Goal: Transaction & Acquisition: Purchase product/service

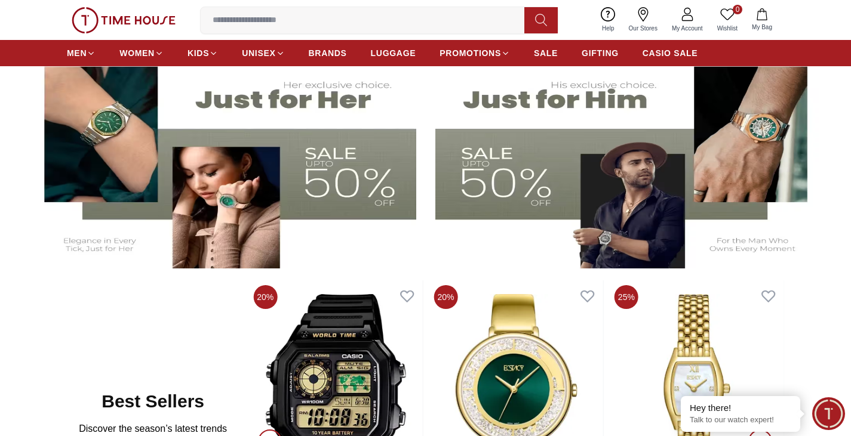
scroll to position [299, 0]
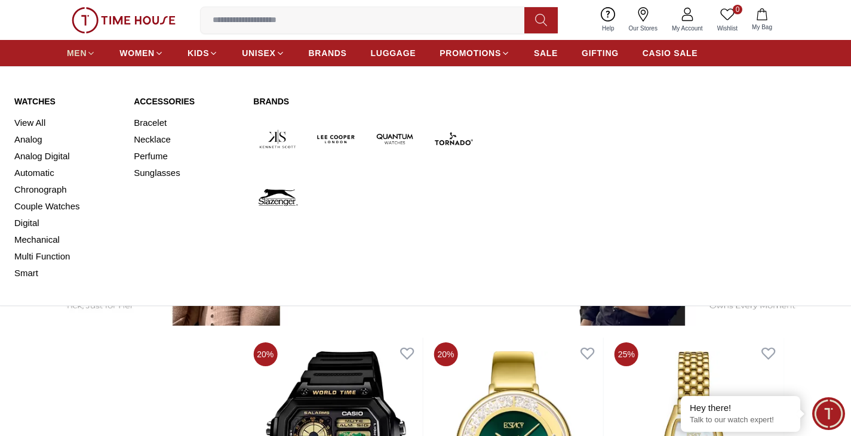
click at [80, 51] on span "MEN" at bounding box center [77, 53] width 20 height 12
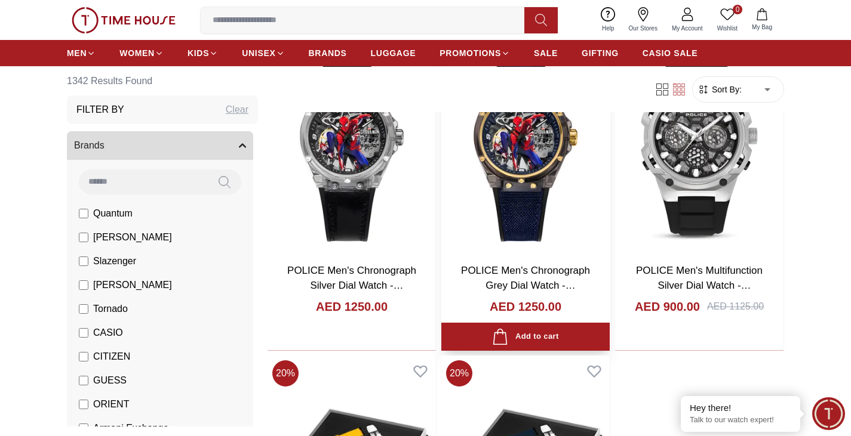
scroll to position [1791, 0]
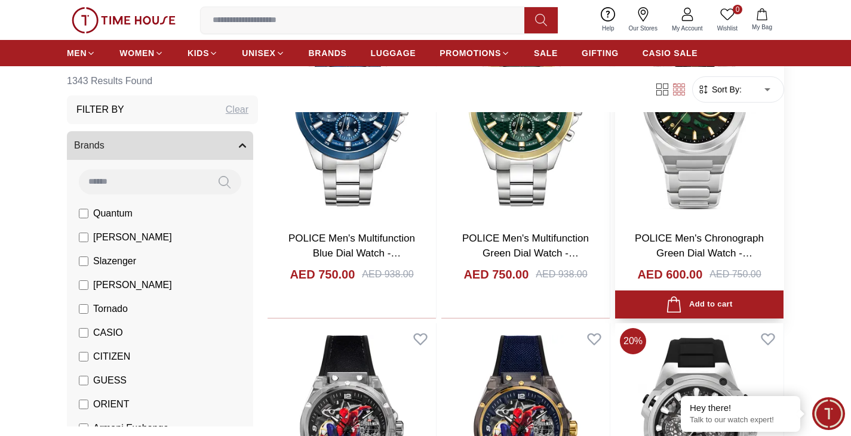
scroll to position [1493, 0]
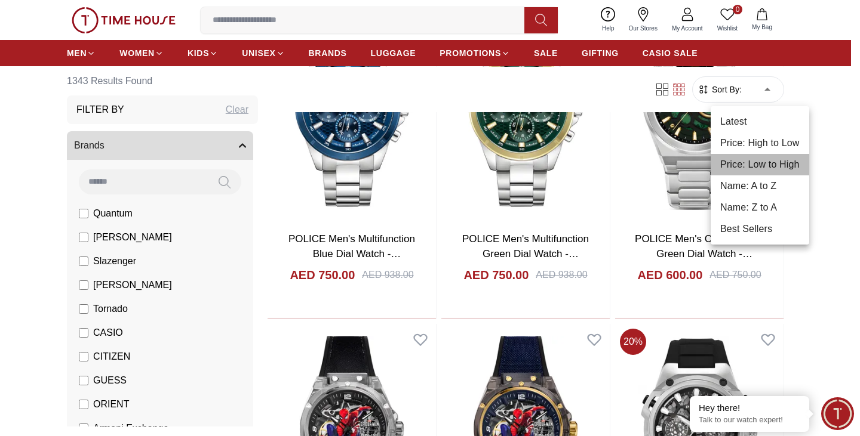
click at [748, 164] on li "Price: Low to High" at bounding box center [759, 164] width 99 height 21
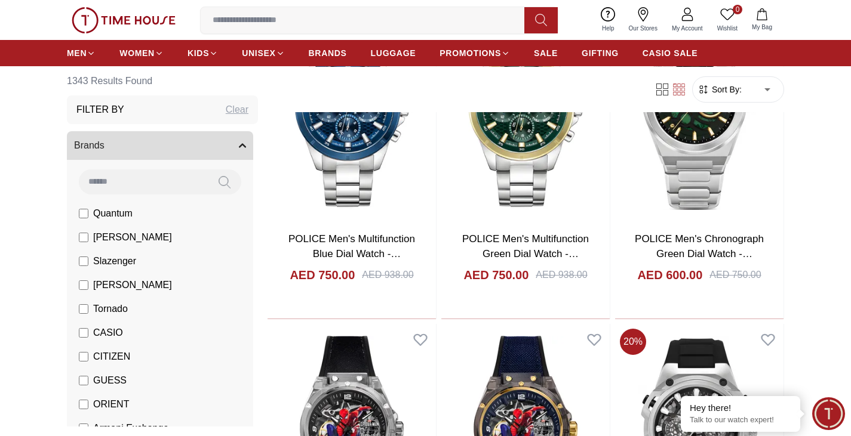
type input "*"
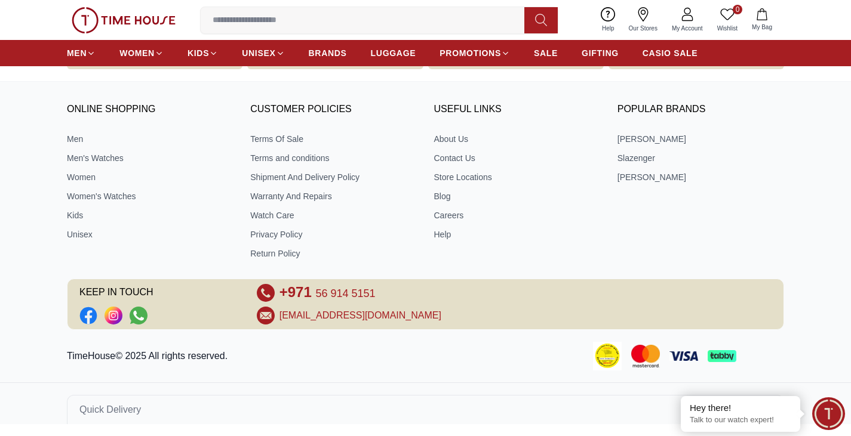
scroll to position [514, 0]
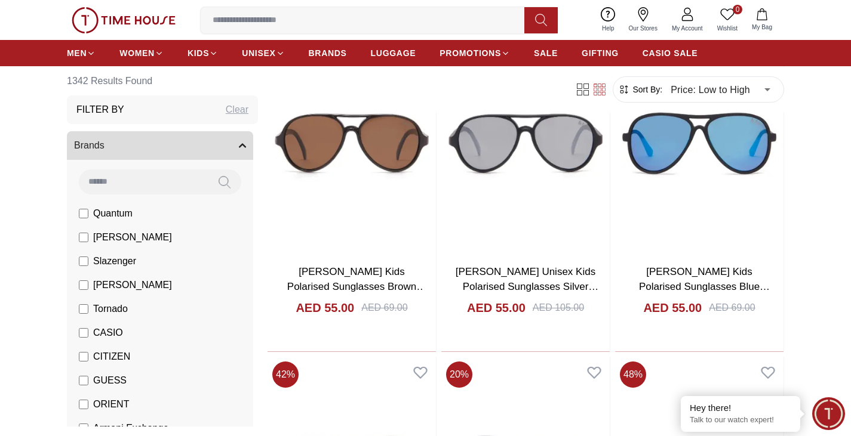
scroll to position [836, 0]
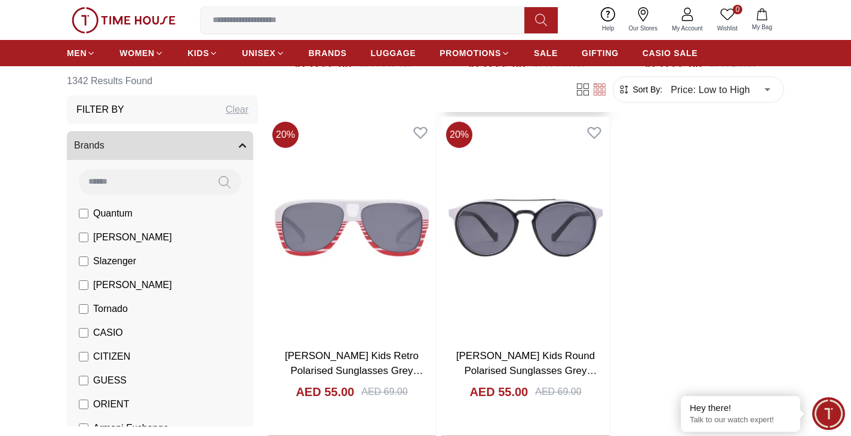
scroll to position [2269, 0]
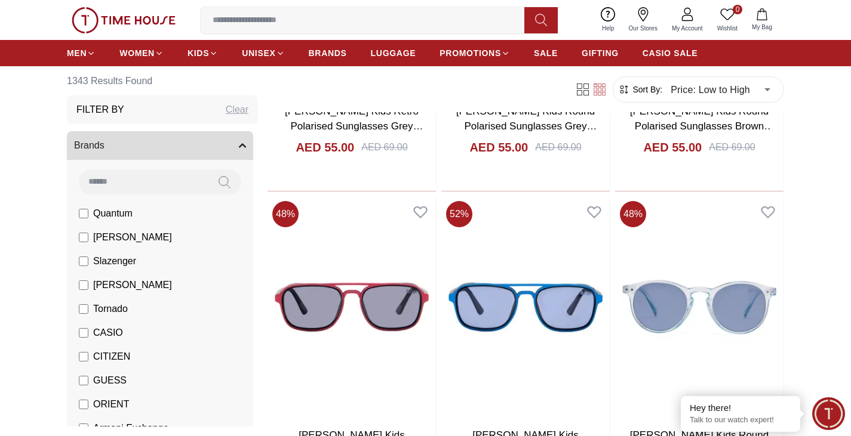
click at [586, 87] on icon at bounding box center [583, 90] width 12 height 12
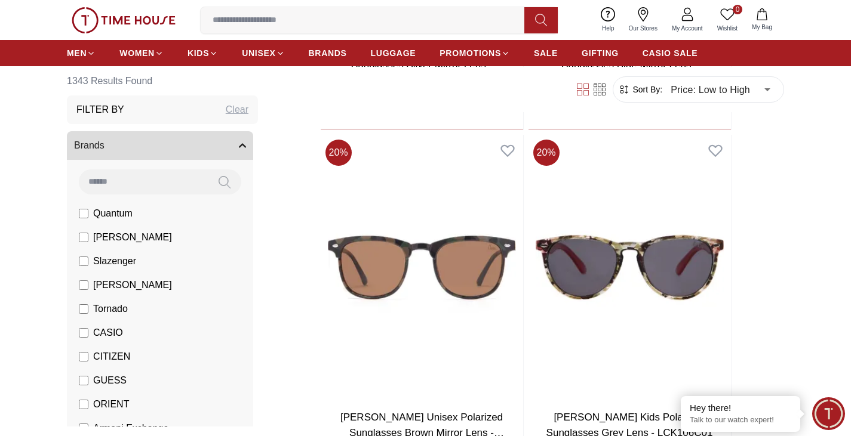
scroll to position [3635, 0]
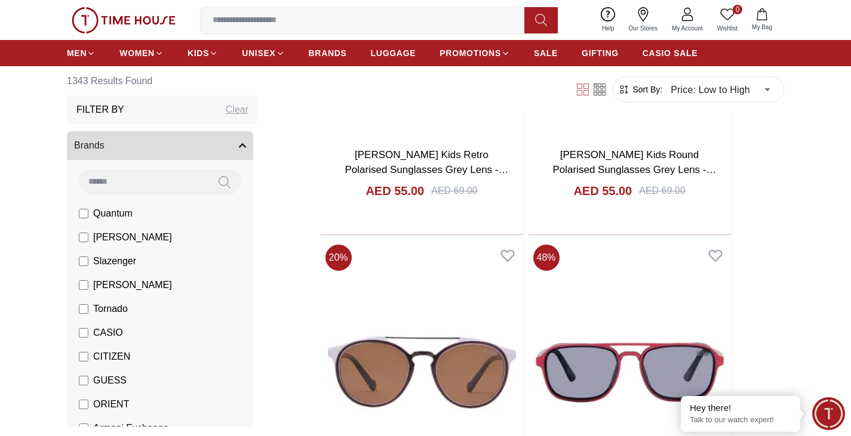
click at [595, 83] on div "Sort By: Price: Low to High * ​" at bounding box center [677, 89] width 214 height 26
click at [595, 84] on icon at bounding box center [599, 90] width 12 height 12
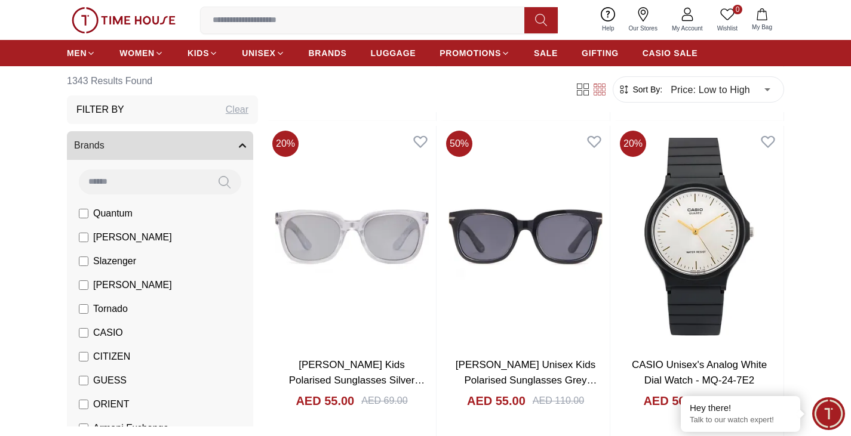
scroll to position [2269, 0]
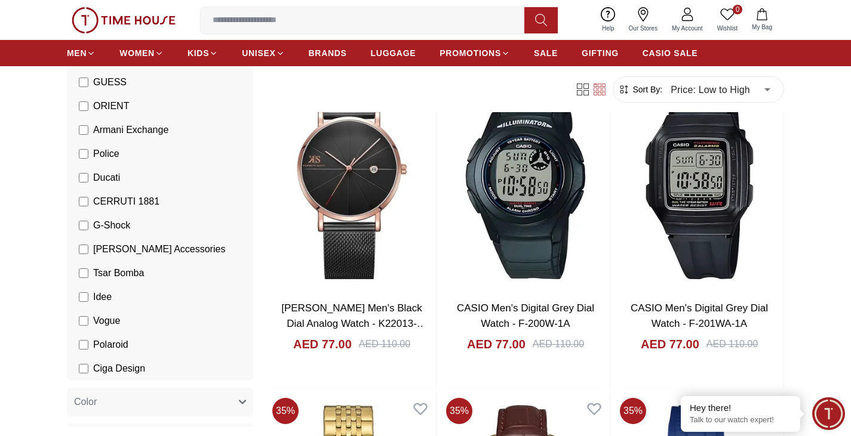
scroll to position [5314, 0]
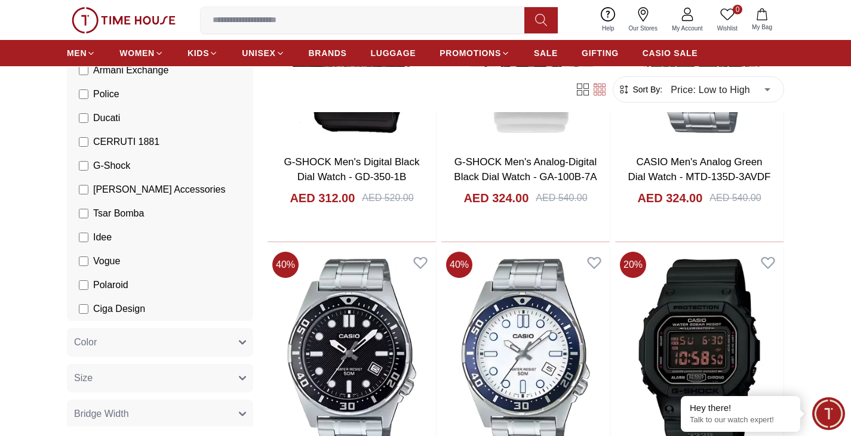
scroll to position [1254, 0]
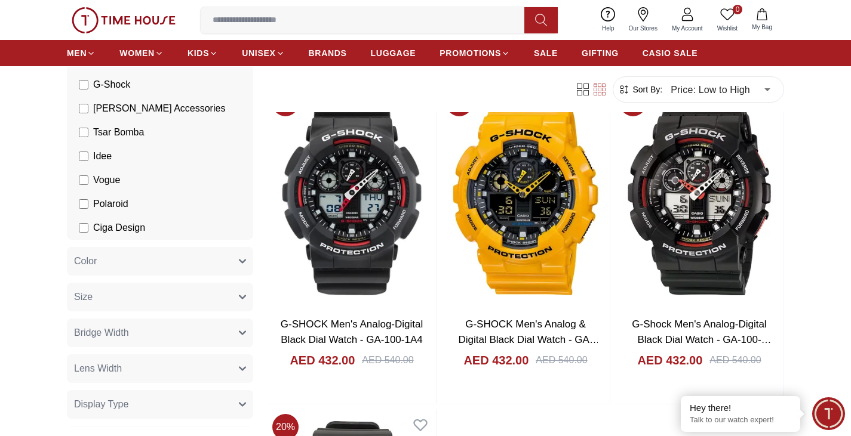
scroll to position [478, 0]
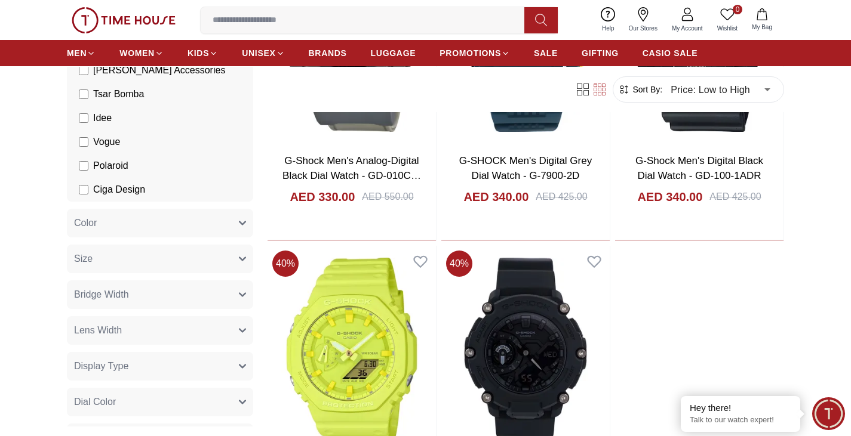
scroll to position [2149, 0]
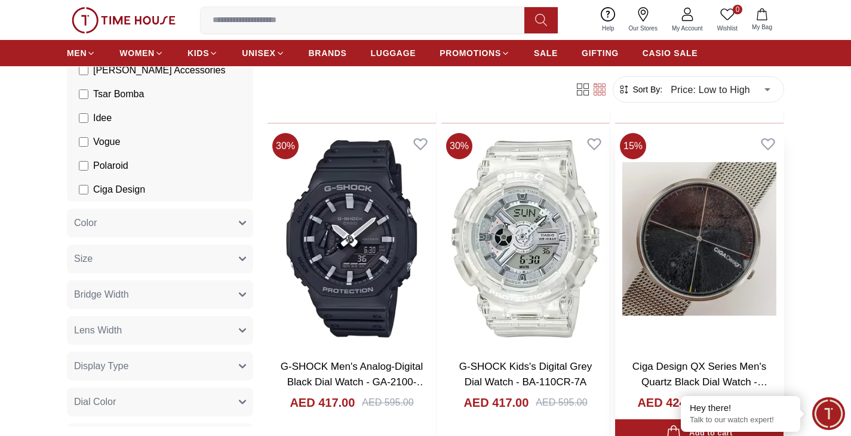
scroll to position [3284, 0]
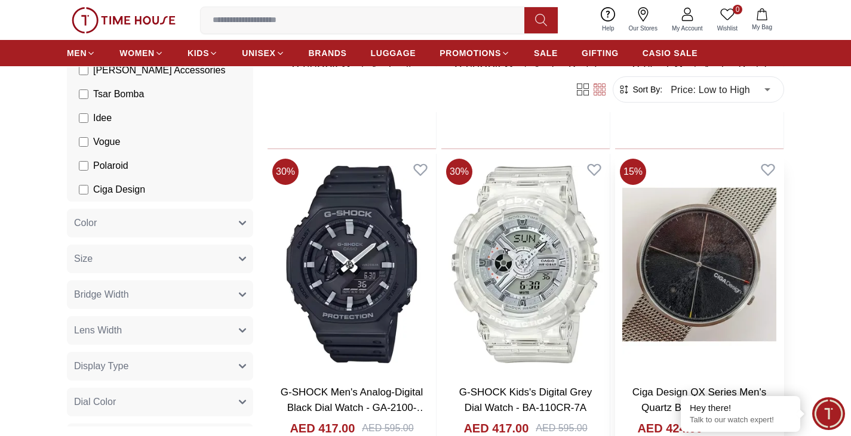
click at [666, 263] on img at bounding box center [699, 265] width 168 height 222
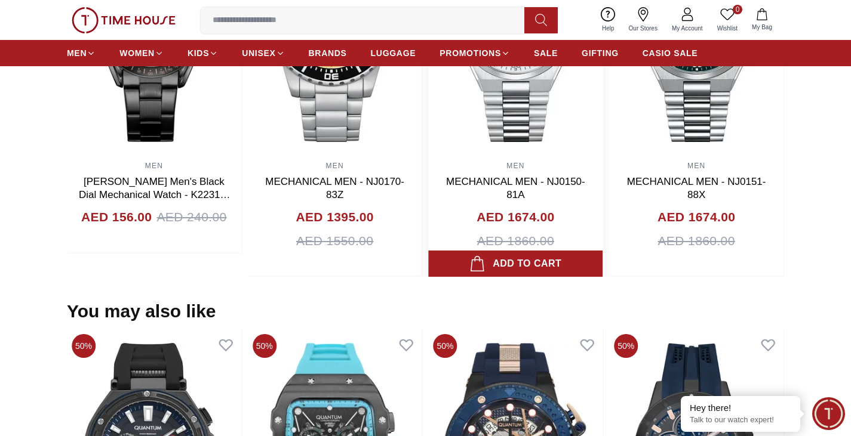
scroll to position [896, 0]
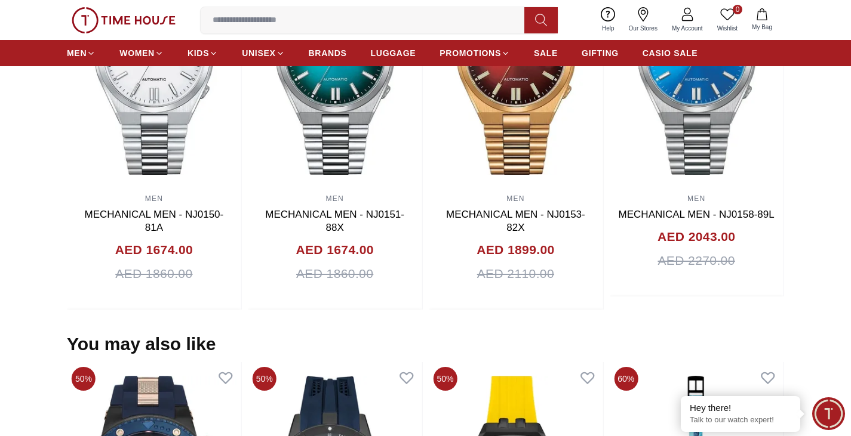
drag, startPoint x: 147, startPoint y: 54, endPoint x: 0, endPoint y: -72, distance: 193.5
click at [388, 303] on div "10% MEN MECHANICAL MEN - NJ0151-88X AED 1674.00 AED 1860.00 Add to cart" at bounding box center [335, 129] width 175 height 361
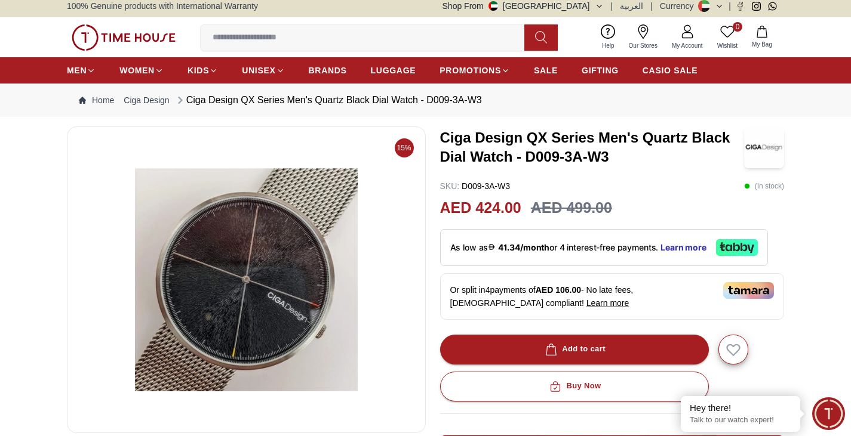
scroll to position [0, 0]
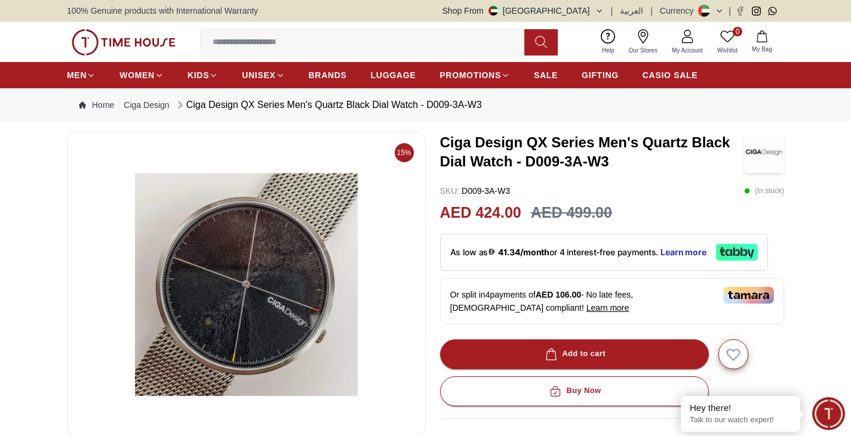
drag, startPoint x: 244, startPoint y: 208, endPoint x: 51, endPoint y: 109, distance: 216.6
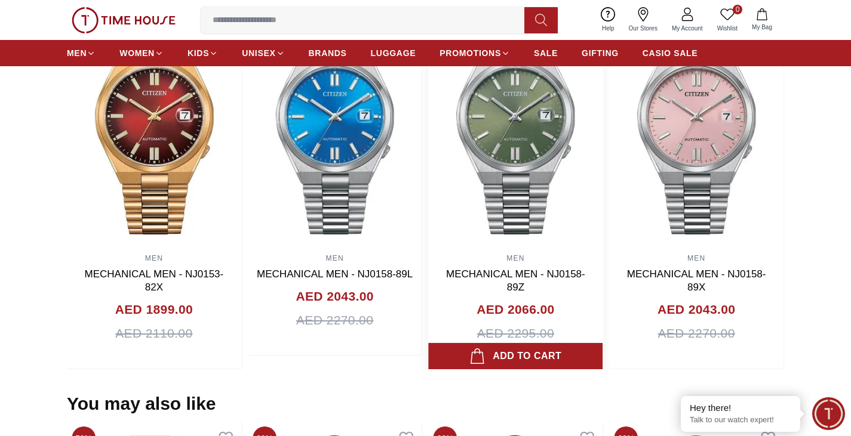
scroll to position [776, 0]
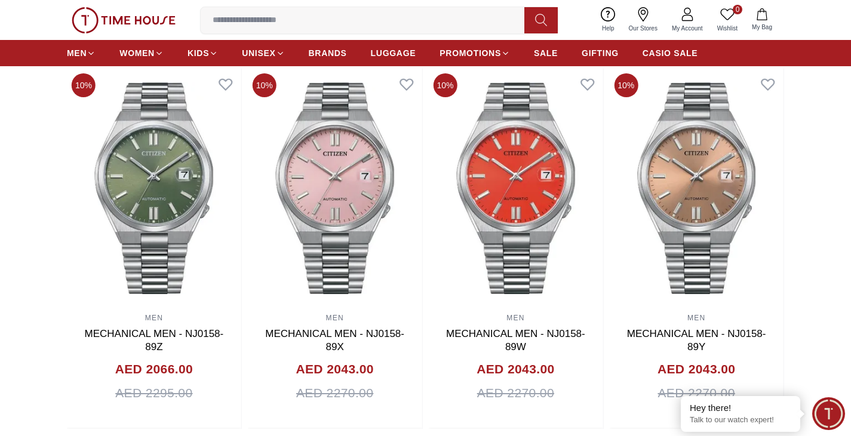
click at [813, 206] on section "Related Products View All 35% MEN [PERSON_NAME] Men's Black Dial Mechanical Wat…" at bounding box center [425, 234] width 851 height 389
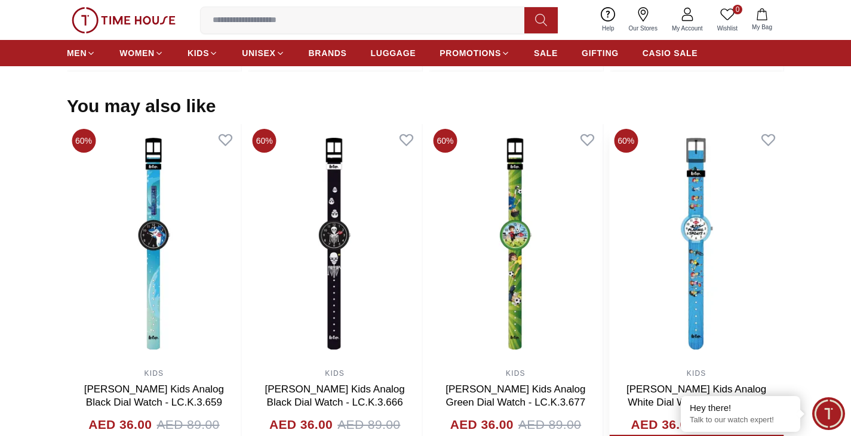
scroll to position [1134, 0]
click at [810, 263] on section "You may also like 50% MEN Quantum Men's Black Dial Multi Function Watch - ADG67…" at bounding box center [425, 278] width 851 height 366
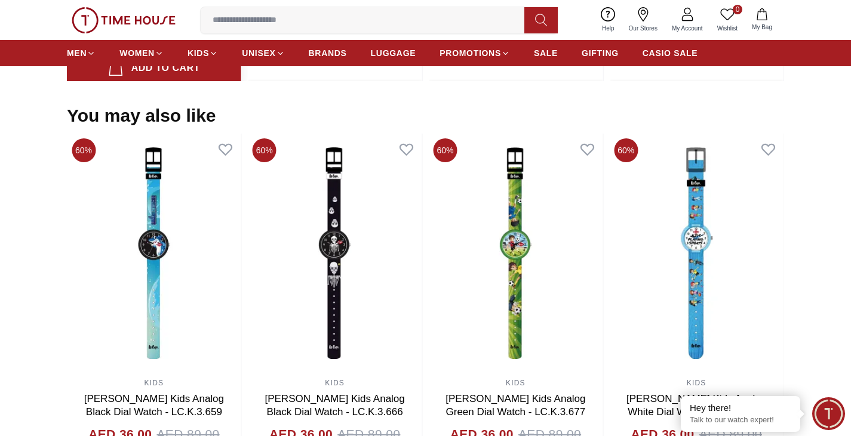
scroll to position [955, 0]
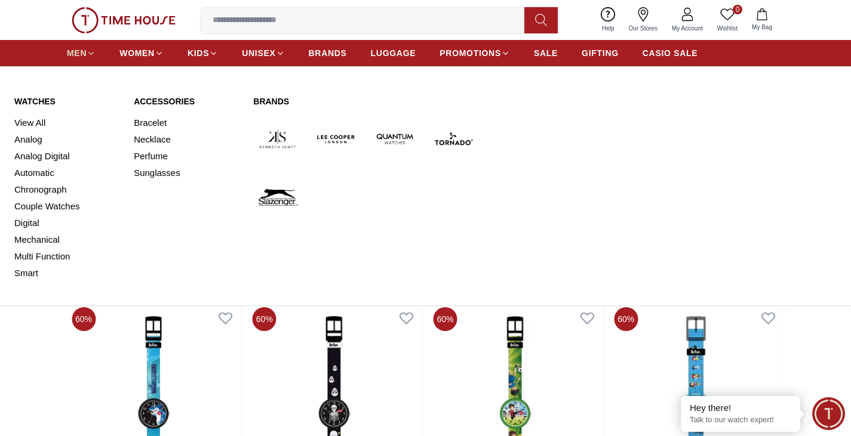
click at [82, 50] on span "MEN" at bounding box center [77, 53] width 20 height 12
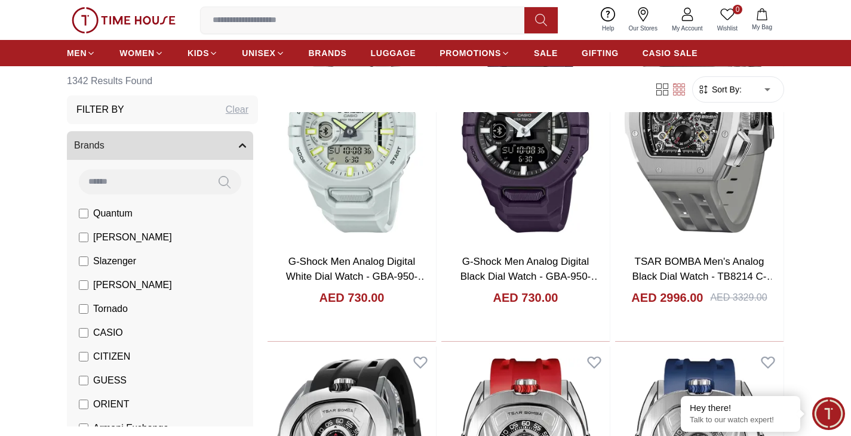
scroll to position [179, 0]
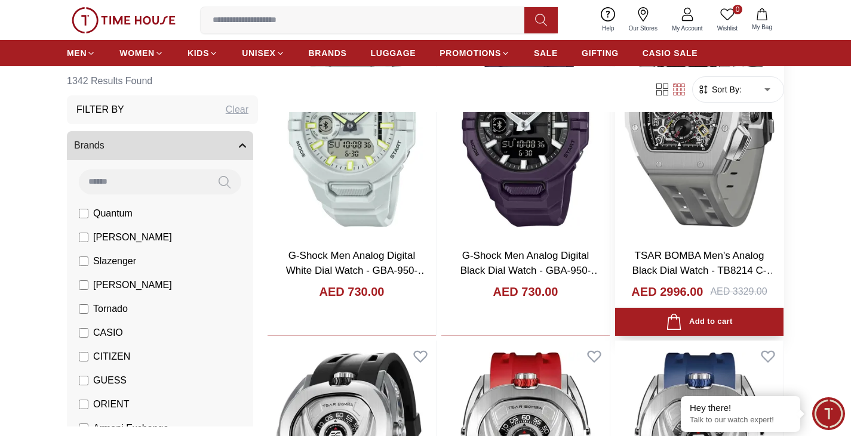
click at [707, 137] on img at bounding box center [699, 128] width 168 height 222
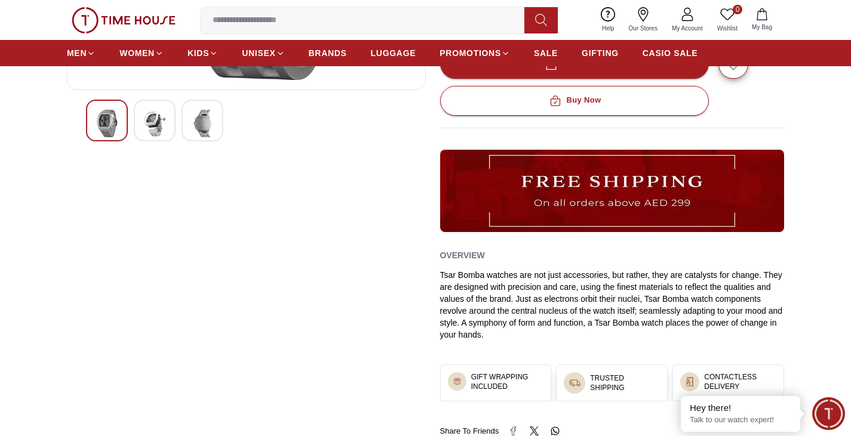
scroll to position [358, 0]
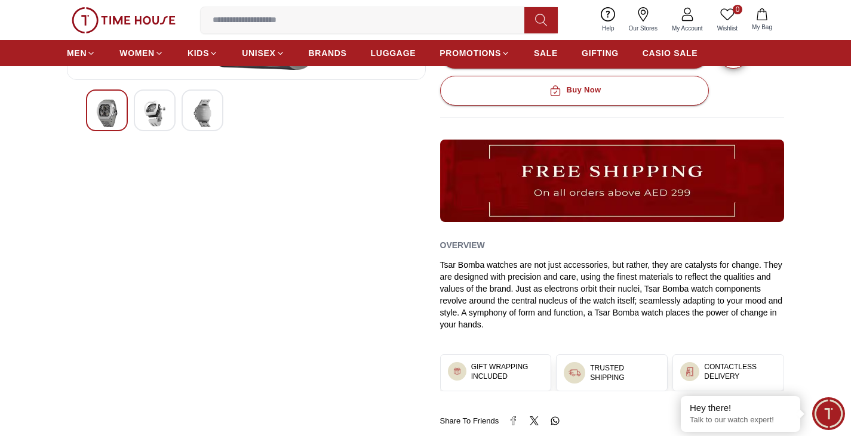
click at [161, 127] on img at bounding box center [154, 113] width 21 height 27
click at [215, 116] on div at bounding box center [203, 111] width 42 height 42
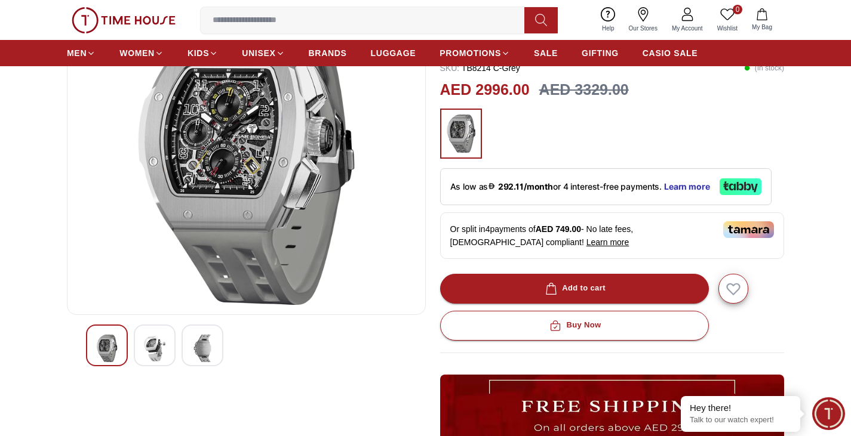
scroll to position [119, 0]
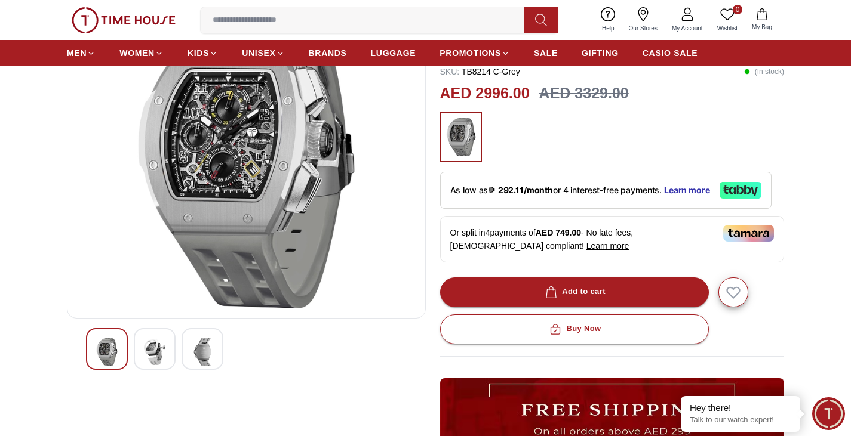
click at [199, 352] on img at bounding box center [202, 352] width 21 height 27
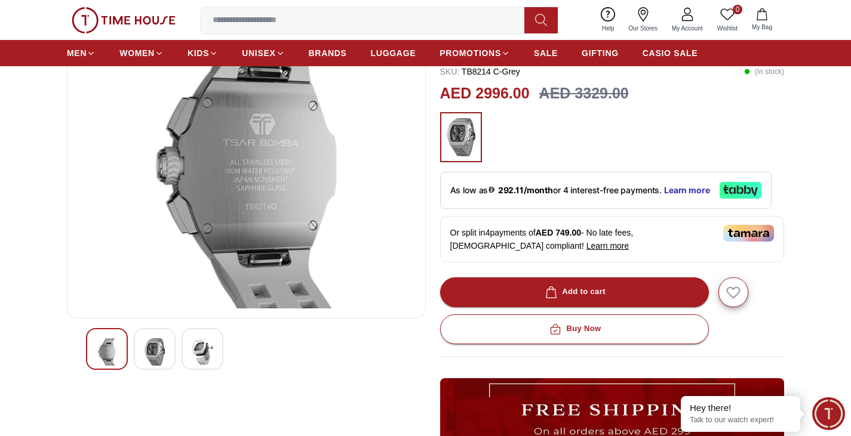
click at [146, 356] on img at bounding box center [154, 352] width 21 height 27
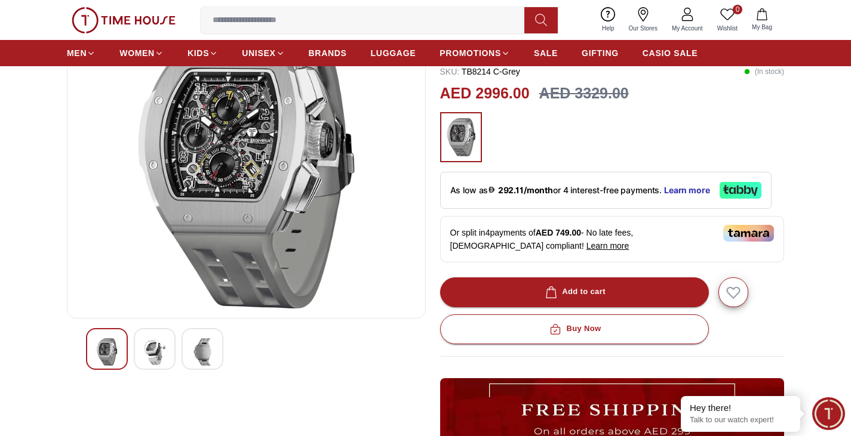
click at [207, 350] on img at bounding box center [202, 352] width 21 height 27
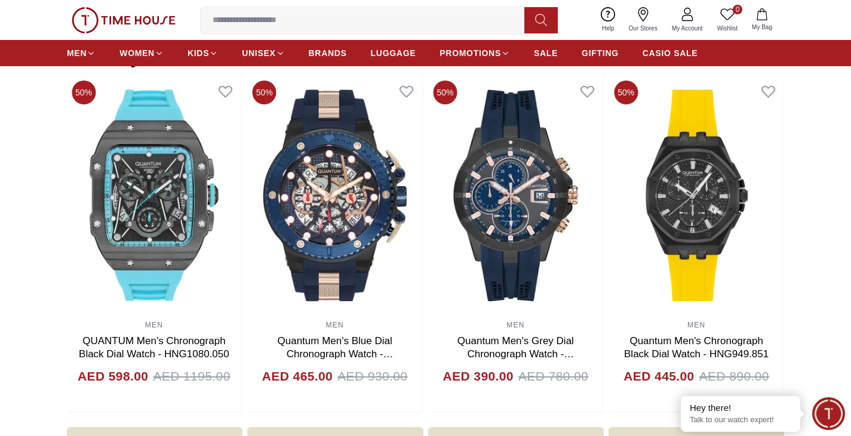
scroll to position [1314, 0]
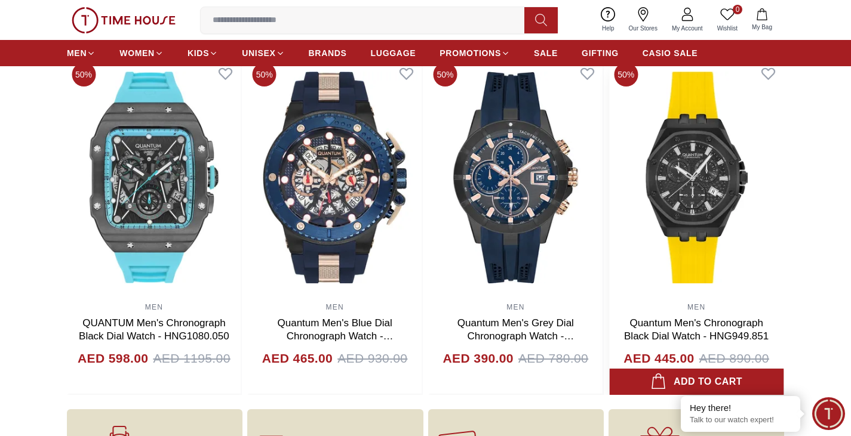
click at [630, 207] on img at bounding box center [696, 177] width 174 height 239
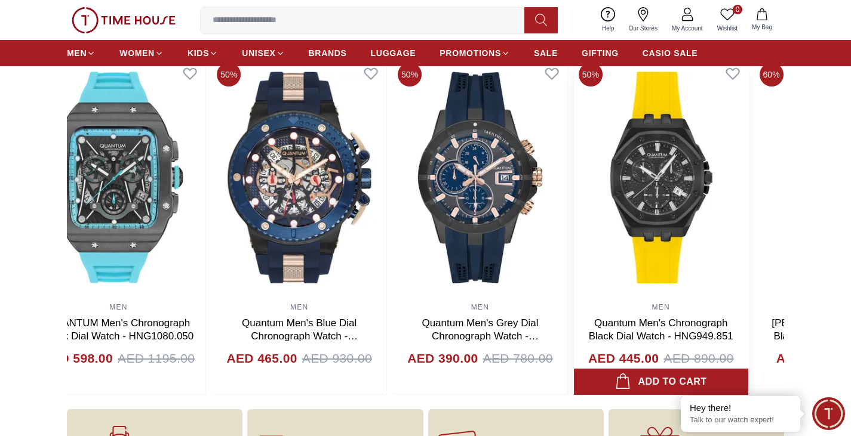
click at [574, 202] on img at bounding box center [661, 177] width 174 height 239
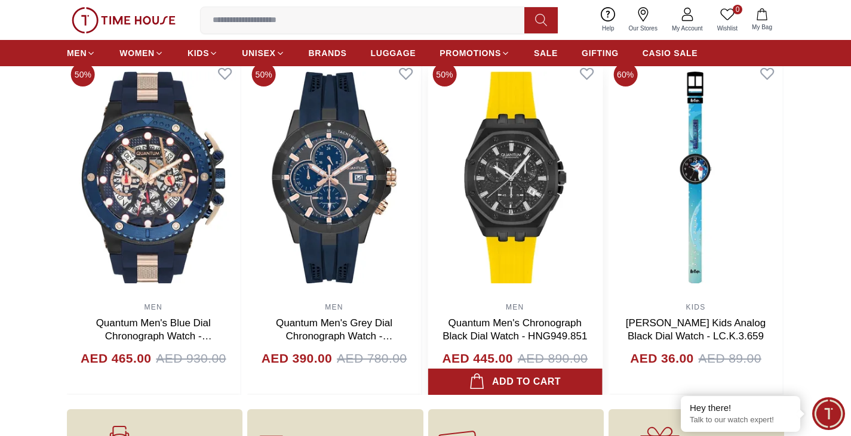
click at [427, 159] on img at bounding box center [514, 177] width 174 height 239
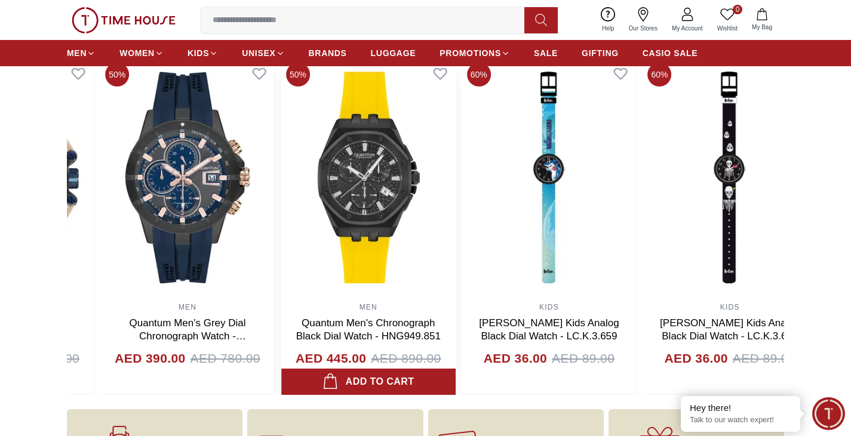
click at [281, 119] on img at bounding box center [368, 177] width 174 height 239
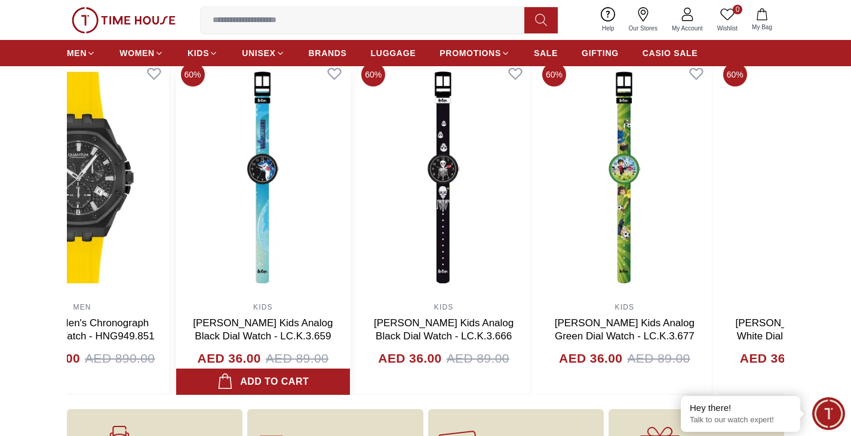
click at [176, 86] on img at bounding box center [263, 177] width 174 height 239
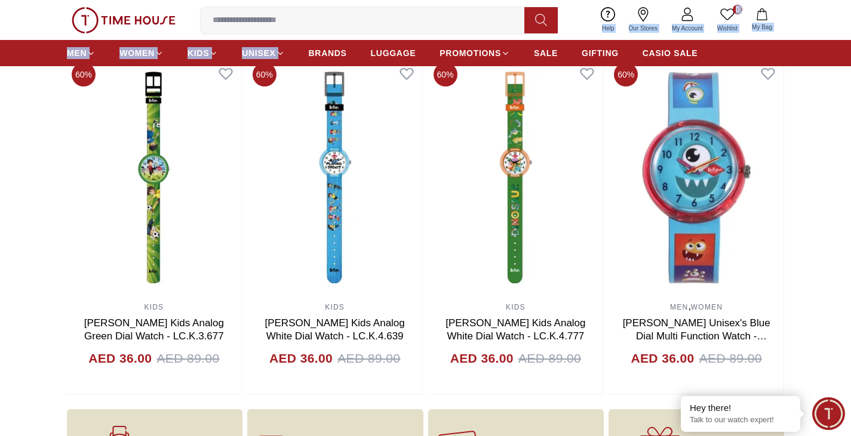
drag, startPoint x: 594, startPoint y: 27, endPoint x: 266, endPoint y: 37, distance: 327.9
click at [266, 37] on div "0 Wishlist My Bag Help Our Stores My Account 0 Wishlist My Bag" at bounding box center [425, 20] width 717 height 40
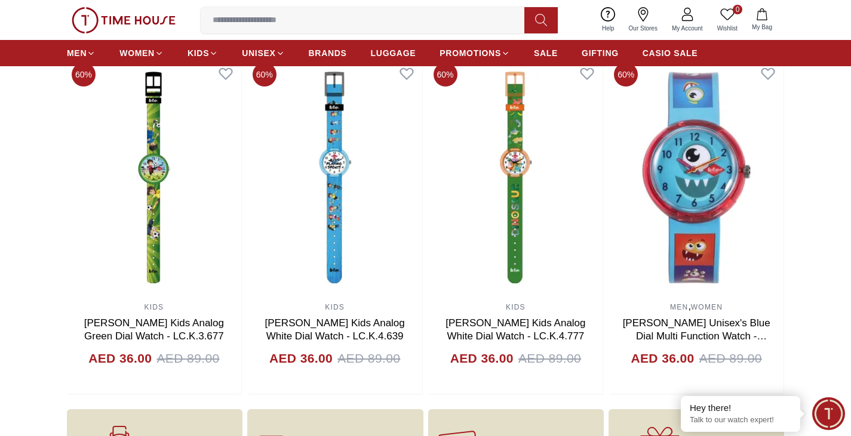
click at [624, 43] on nav "MEN WOMEN KIDS UNISEX BRANDS LUGGAGE PROMOTIONS SALE GIFTING CASIO SALE" at bounding box center [382, 53] width 630 height 26
click at [536, 53] on span "SALE" at bounding box center [546, 53] width 24 height 12
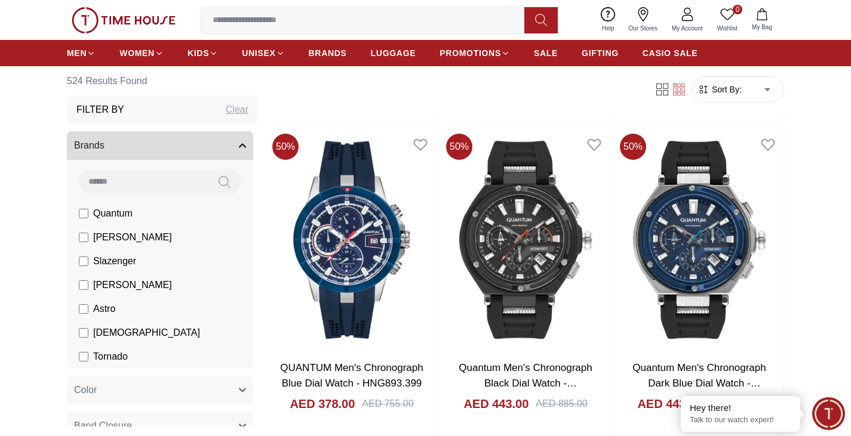
scroll to position [1015, 0]
